Goal: Task Accomplishment & Management: Use online tool/utility

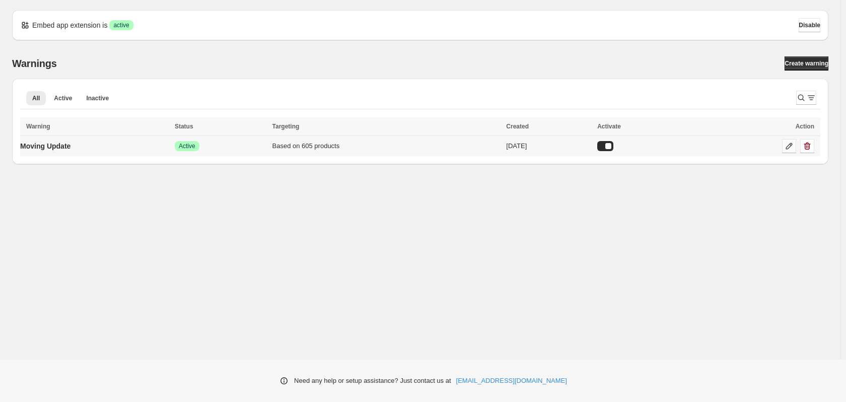
click at [791, 143] on icon at bounding box center [789, 146] width 7 height 7
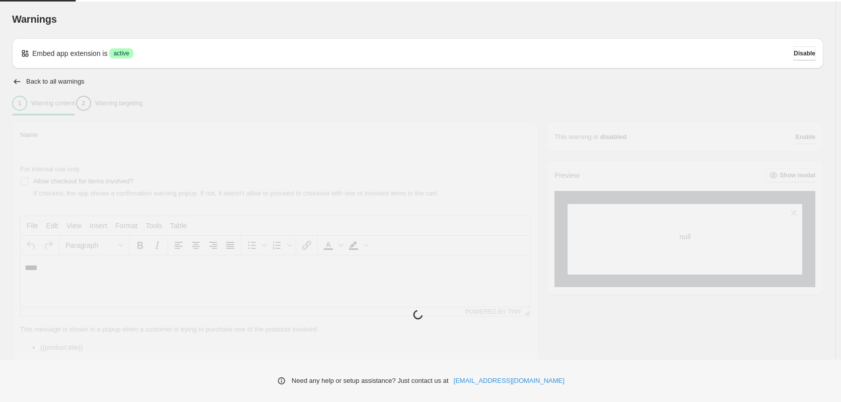
type input "**********"
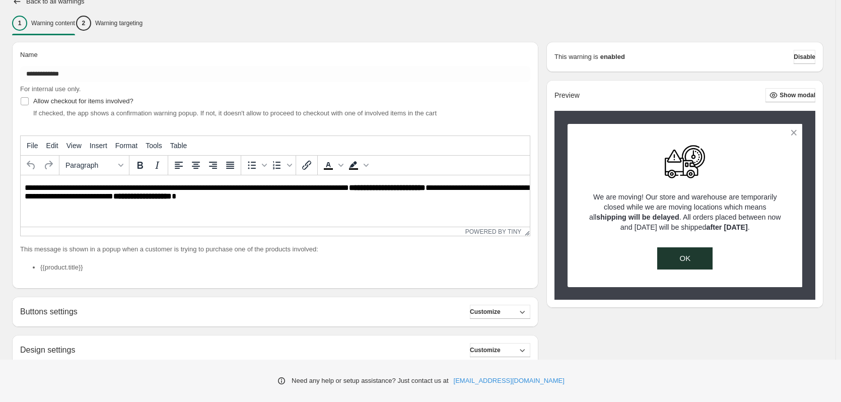
scroll to position [177, 0]
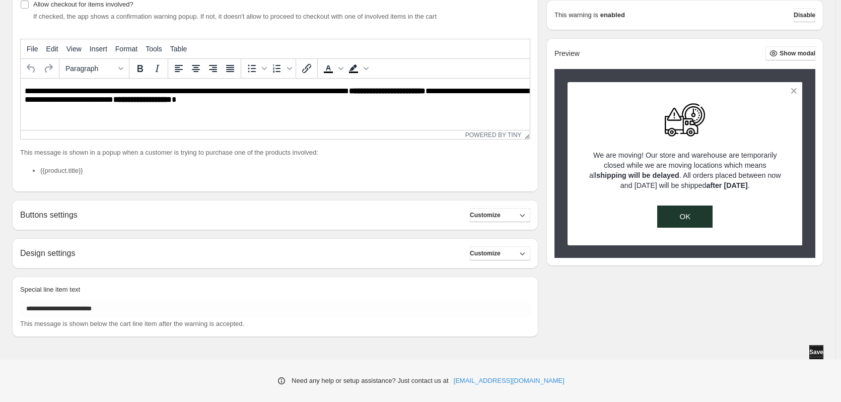
click at [817, 353] on span "Save" at bounding box center [816, 352] width 14 height 8
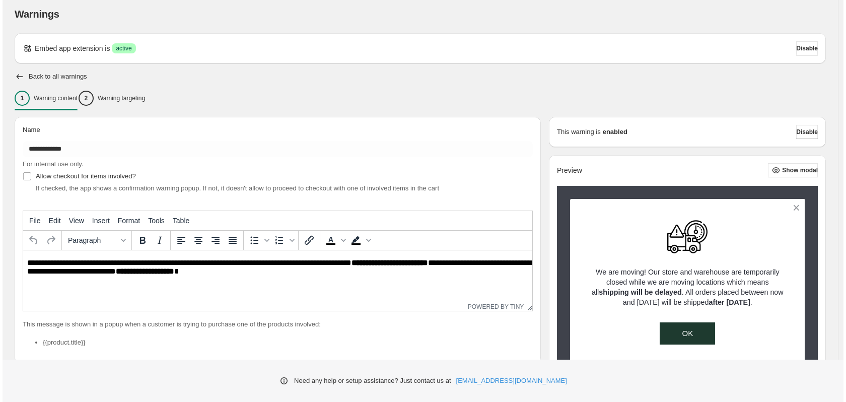
scroll to position [0, 0]
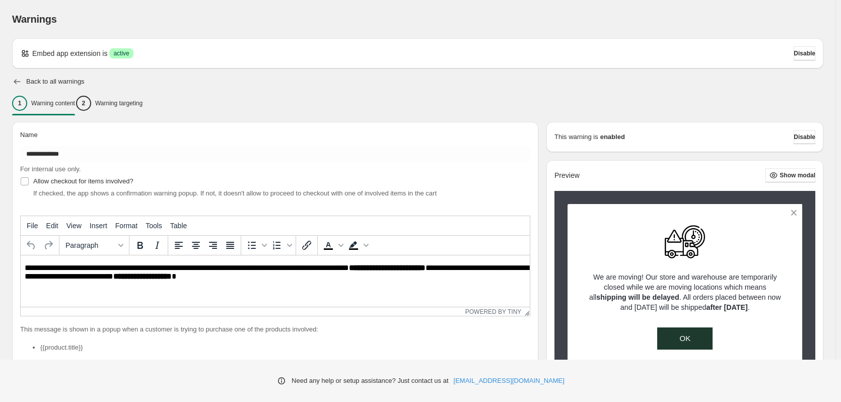
click at [20, 83] on icon "button" at bounding box center [17, 82] width 10 height 10
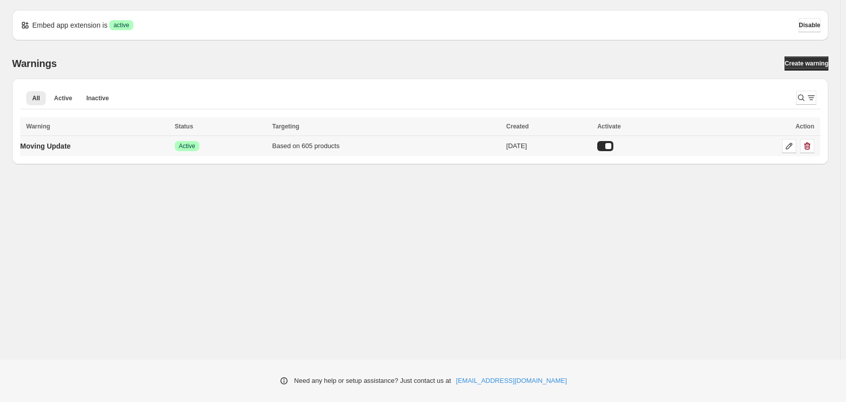
click at [613, 144] on div at bounding box center [605, 146] width 16 height 10
click at [617, 144] on div at bounding box center [609, 146] width 16 height 10
